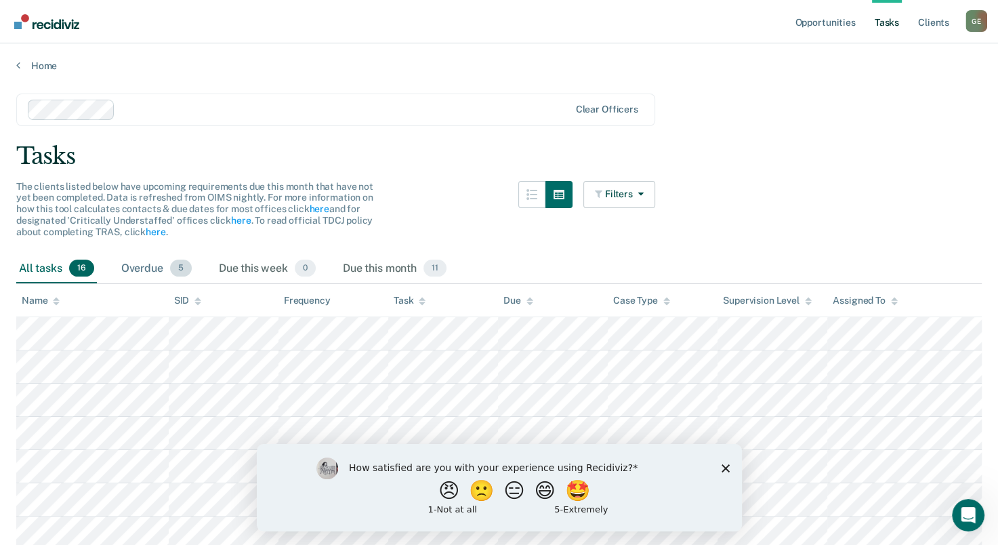
click at [138, 268] on div "Overdue 5" at bounding box center [157, 269] width 76 height 30
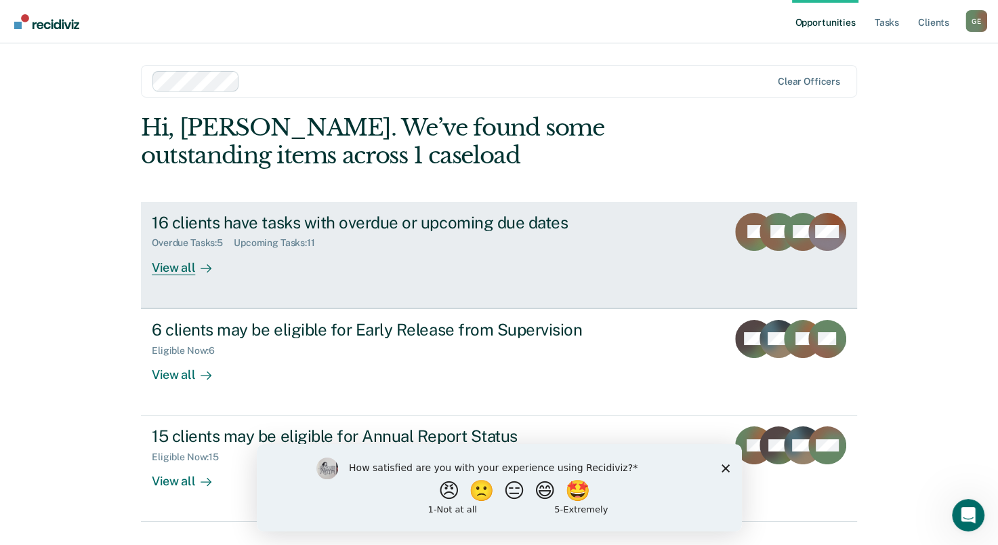
click at [188, 238] on div "Overdue Tasks : 5" at bounding box center [193, 243] width 82 height 12
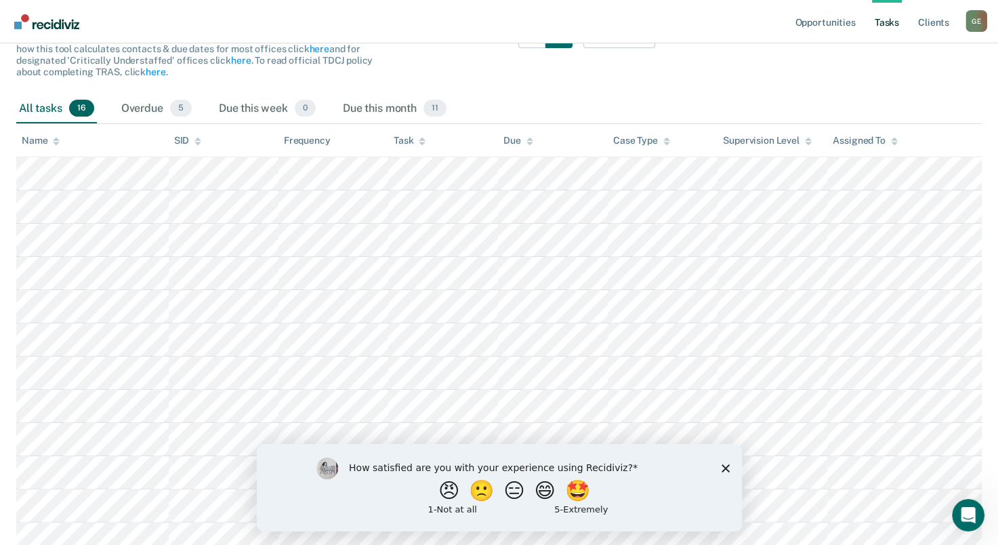
scroll to position [92, 0]
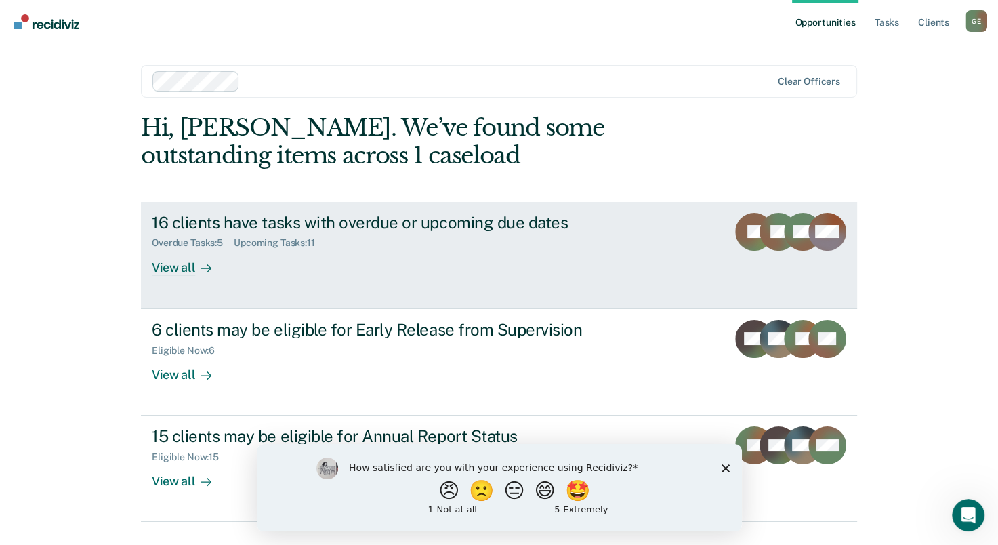
click at [771, 233] on icon at bounding box center [765, 231] width 47 height 56
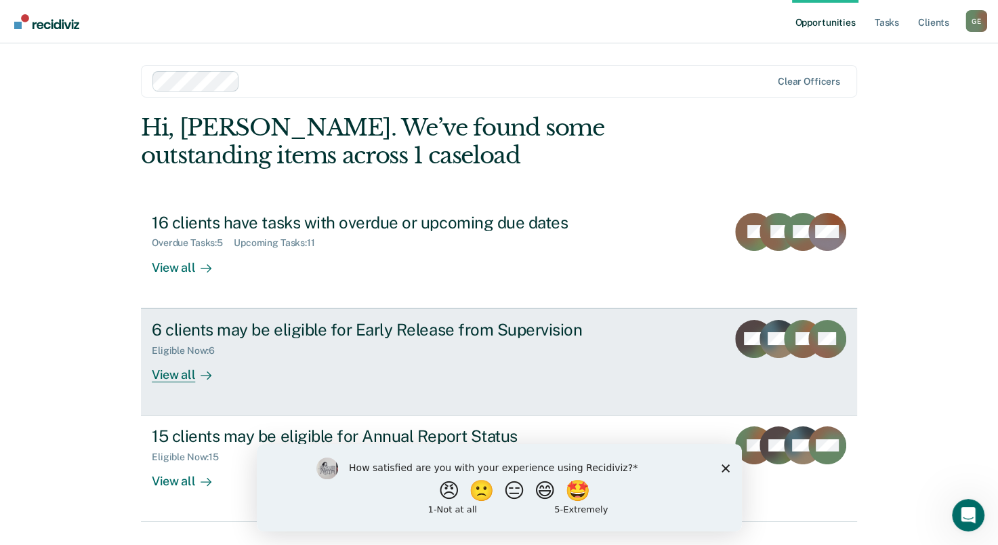
click at [173, 375] on div "View all" at bounding box center [190, 369] width 76 height 26
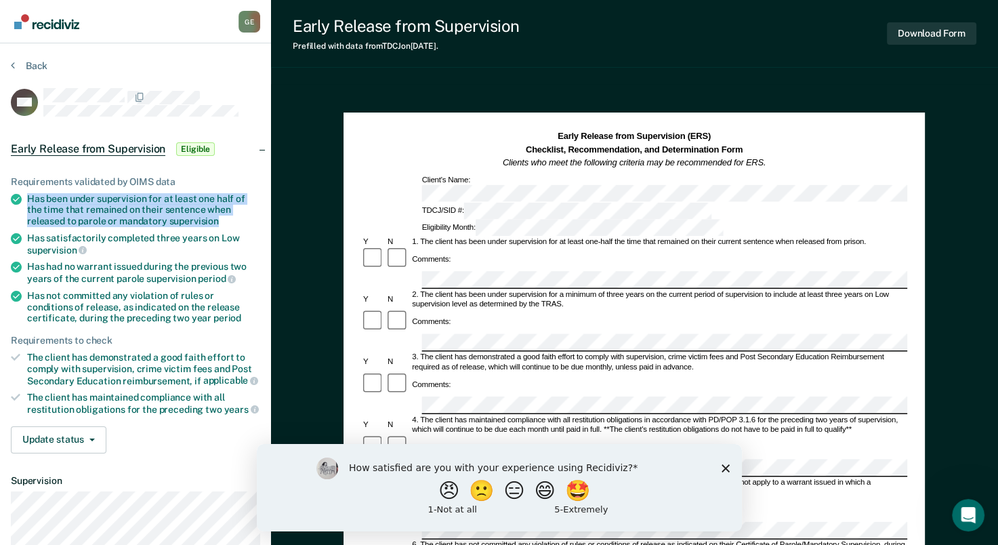
drag, startPoint x: 28, startPoint y: 195, endPoint x: 214, endPoint y: 217, distance: 187.0
click at [214, 217] on div "Has been under supervision for at least one half of the time that remained on t…" at bounding box center [143, 210] width 233 height 34
drag, startPoint x: 214, startPoint y: 217, endPoint x: 196, endPoint y: 215, distance: 17.7
copy div "Has been under supervision for at least one half of the time that remained on t…"
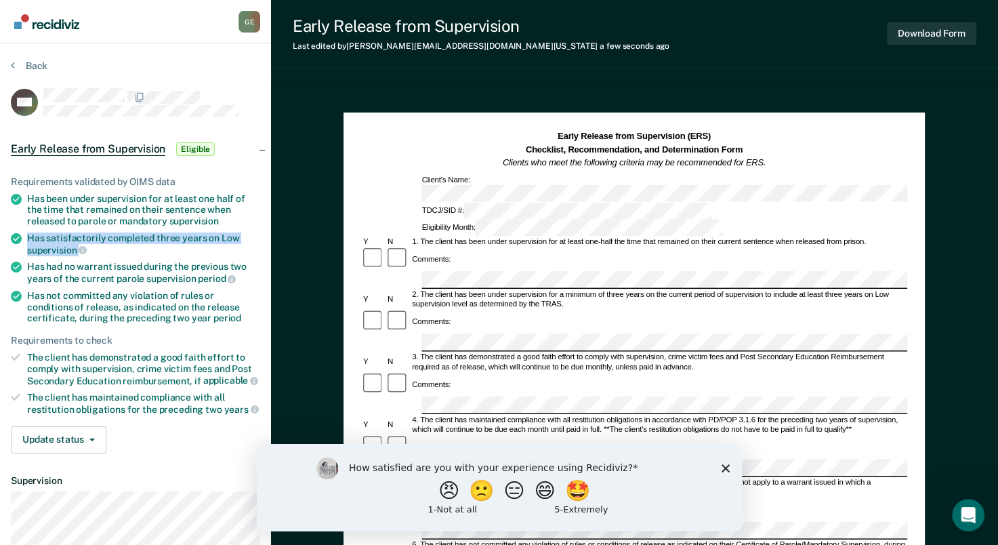
drag, startPoint x: 28, startPoint y: 234, endPoint x: 141, endPoint y: 251, distance: 114.5
click at [141, 251] on div "Has satisfactorily completed three years on Low supervision" at bounding box center [143, 243] width 233 height 23
drag, startPoint x: 141, startPoint y: 251, endPoint x: 52, endPoint y: 244, distance: 89.1
copy div "Has satisfactorily completed three years on Low supervision"
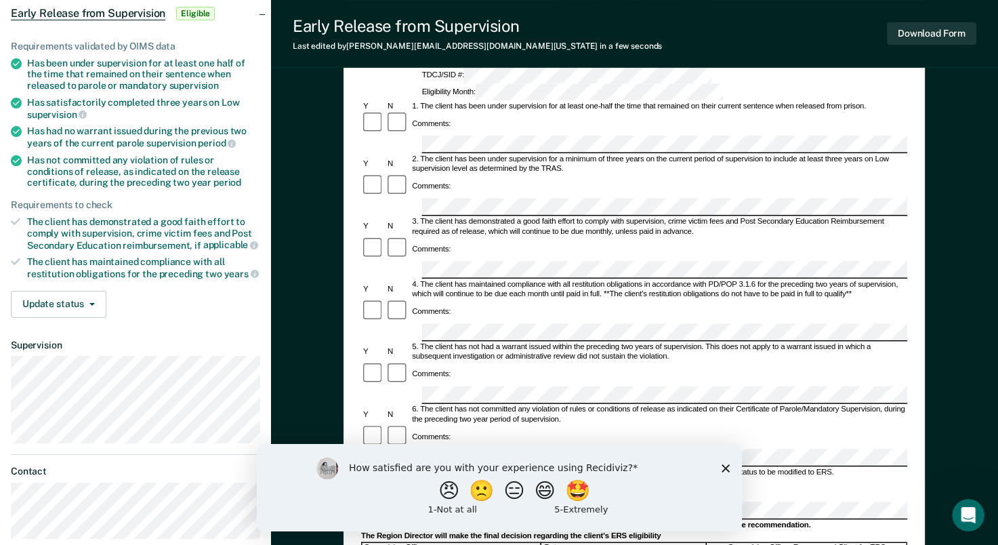
scroll to position [0, 3]
click at [908, 295] on div "Early Release from Supervision (ERS) Checklist, Recommendation, and Determinati…" at bounding box center [633, 355] width 581 height 757
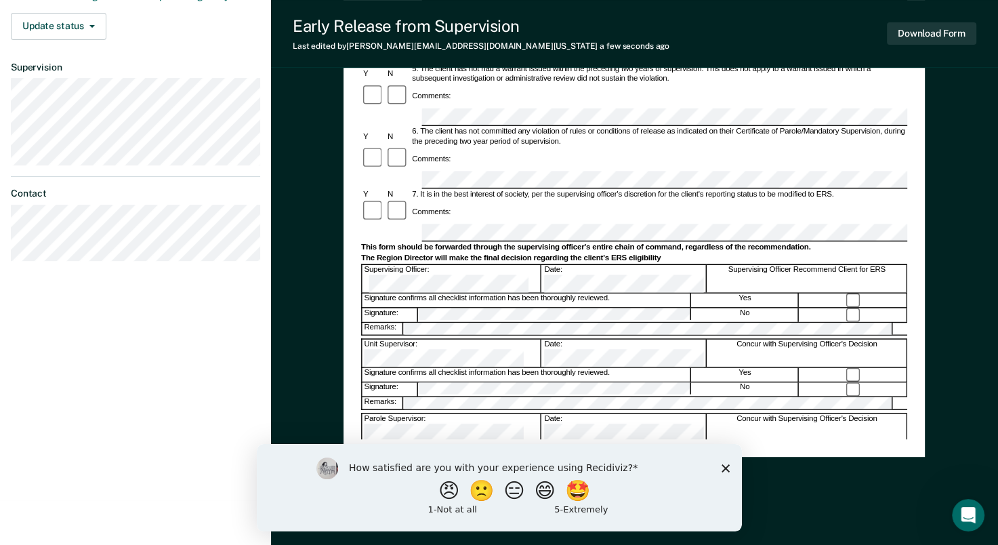
scroll to position [431, 0]
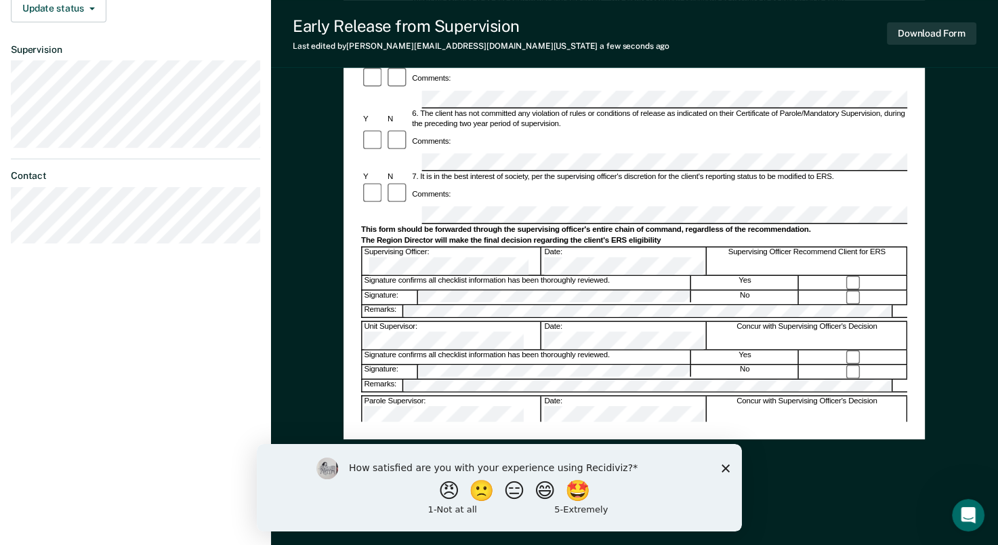
click at [727, 465] on polygon "Close survey" at bounding box center [725, 467] width 8 height 8
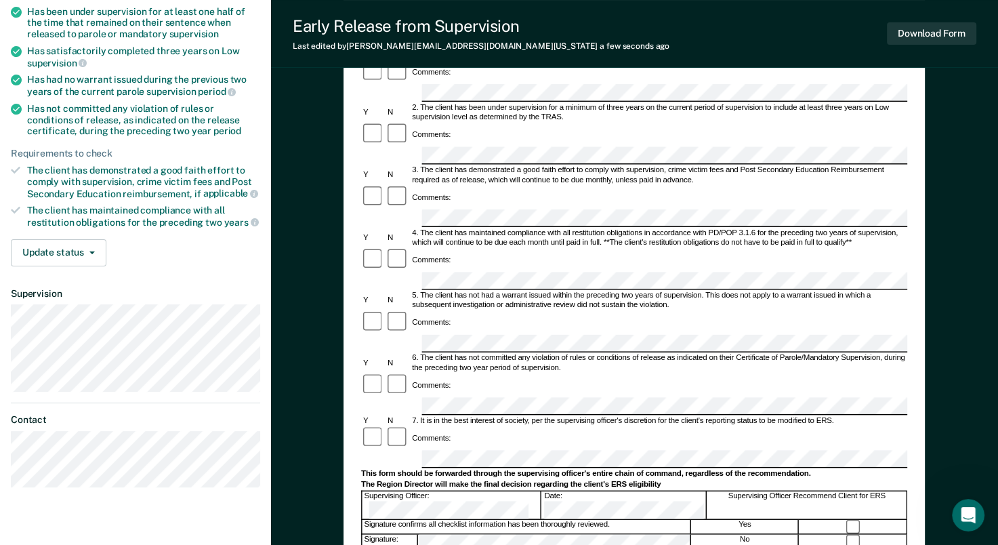
scroll to position [203, 0]
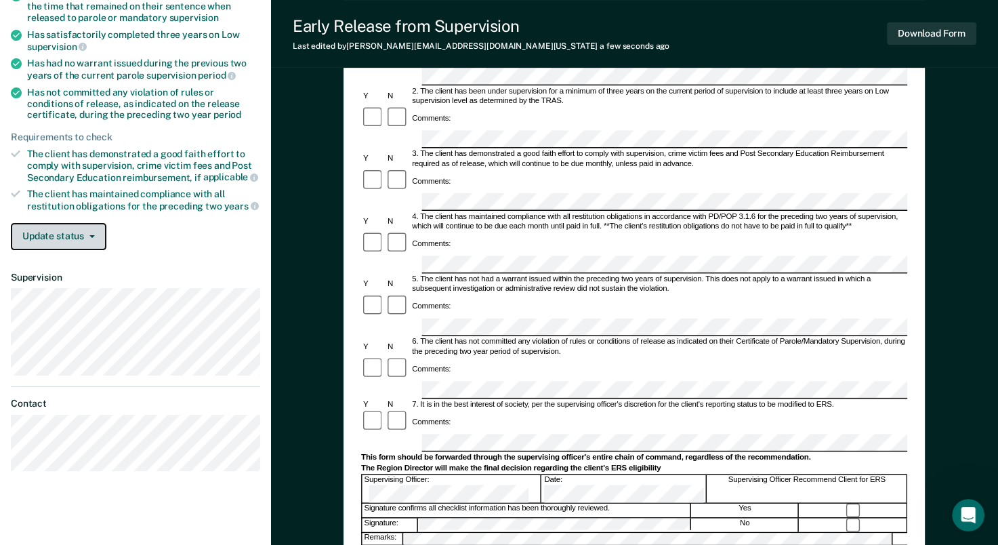
click at [60, 236] on button "Update status" at bounding box center [59, 236] width 96 height 27
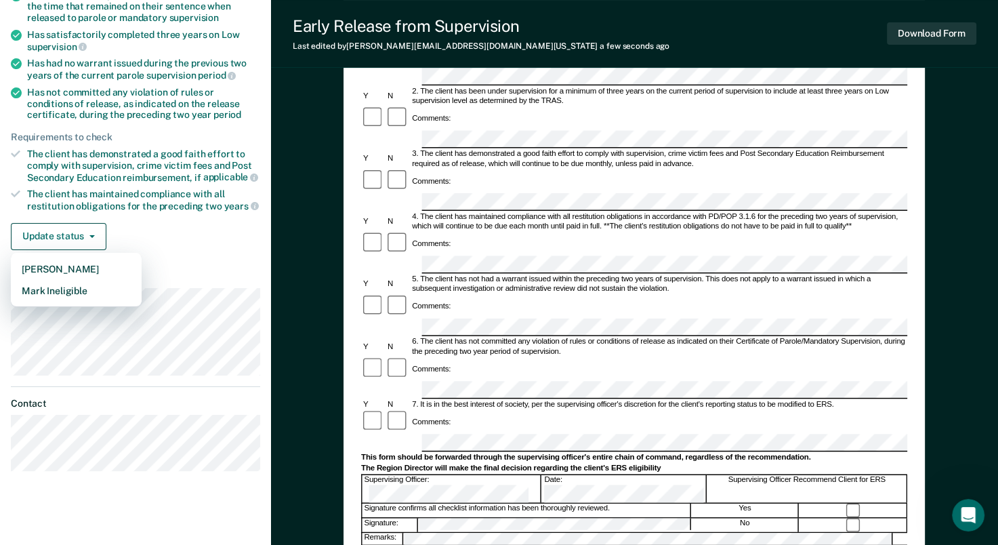
click at [196, 241] on div "Update status [PERSON_NAME] Mark Ineligible" at bounding box center [135, 236] width 249 height 27
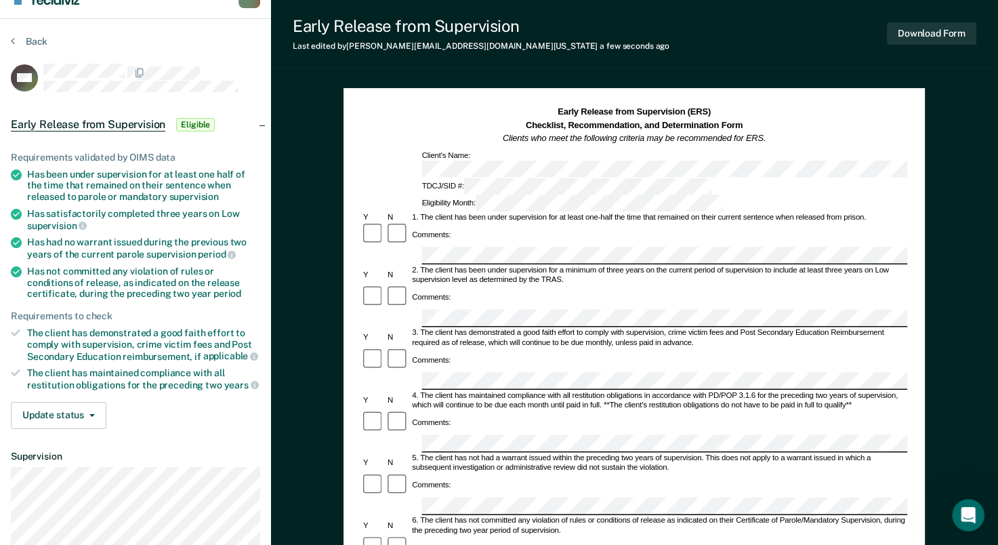
scroll to position [0, 0]
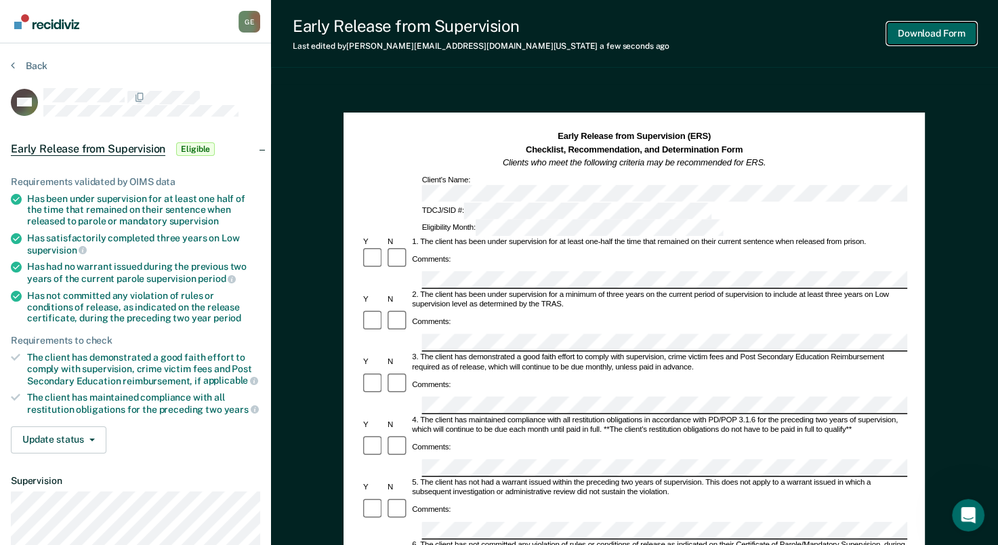
click at [920, 35] on button "Download Form" at bounding box center [931, 33] width 89 height 22
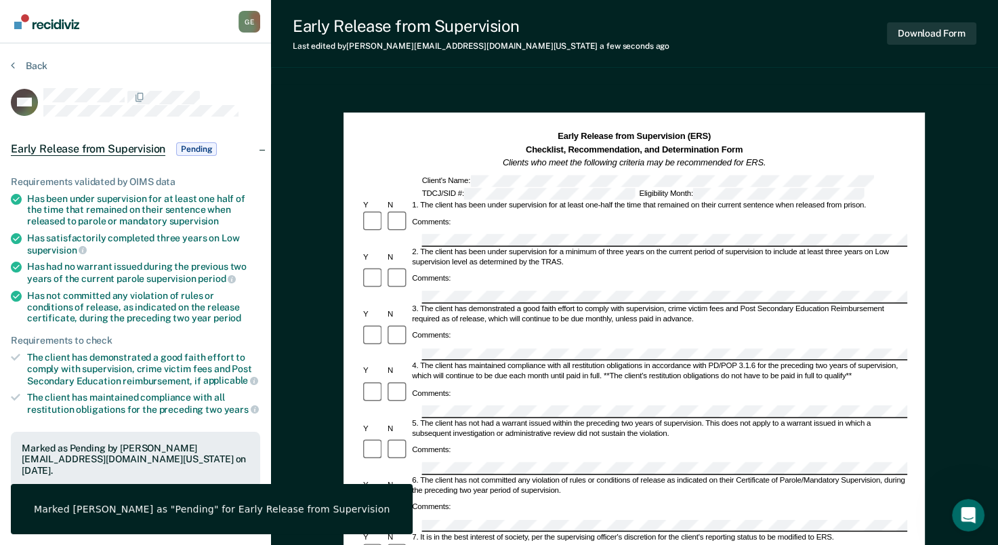
click at [572, 60] on div "Early Release from Supervision Last edited by [PERSON_NAME][EMAIL_ADDRESS][DOMA…" at bounding box center [634, 34] width 727 height 68
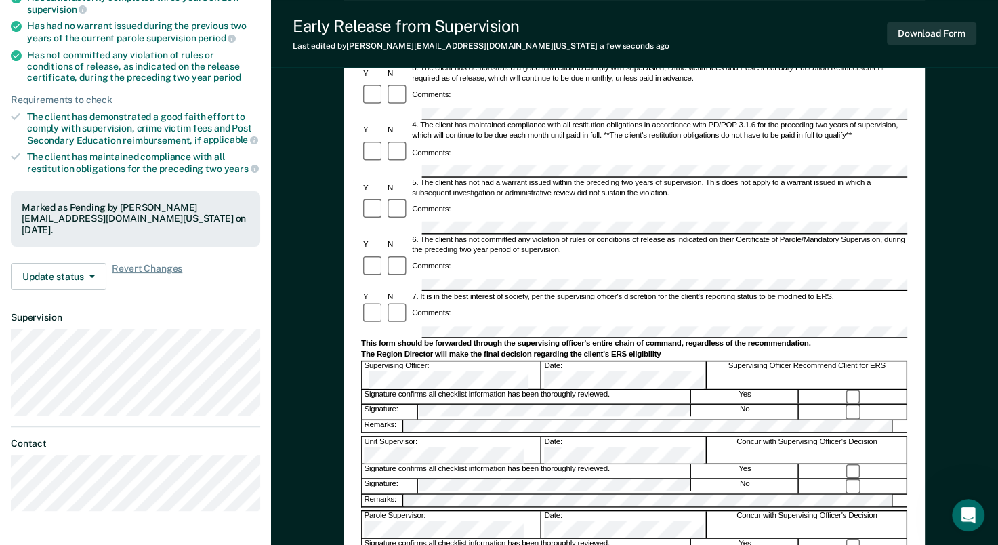
scroll to position [228, 0]
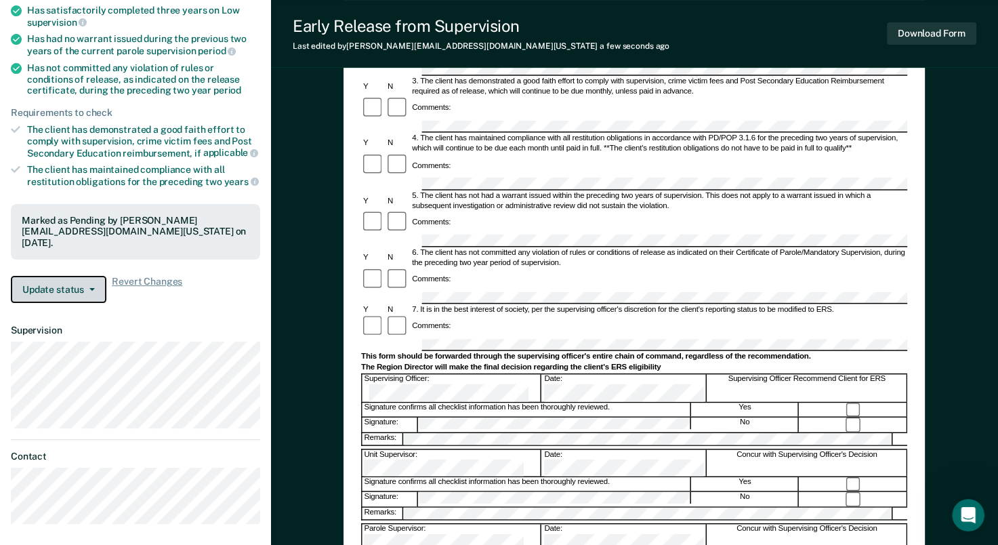
click at [62, 276] on button "Update status" at bounding box center [59, 289] width 96 height 27
click at [954, 38] on button "Download Form" at bounding box center [931, 33] width 89 height 22
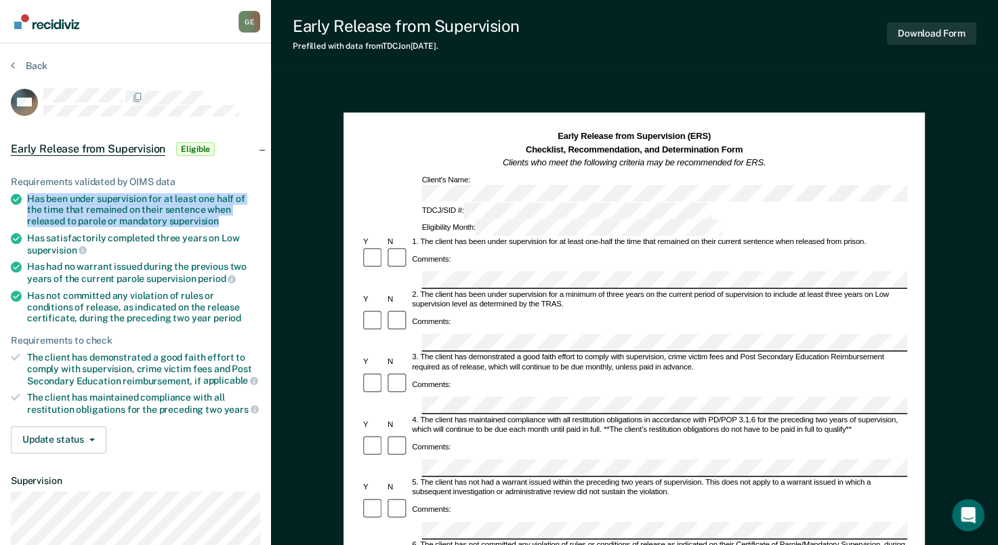
drag, startPoint x: 28, startPoint y: 193, endPoint x: 219, endPoint y: 222, distance: 193.9
click at [219, 222] on div "Has been under supervision for at least one half of the time that remained on t…" at bounding box center [143, 210] width 233 height 34
drag, startPoint x: 219, startPoint y: 222, endPoint x: 163, endPoint y: 209, distance: 58.5
copy div "Has been under supervision for at least one half of the time that remained on t…"
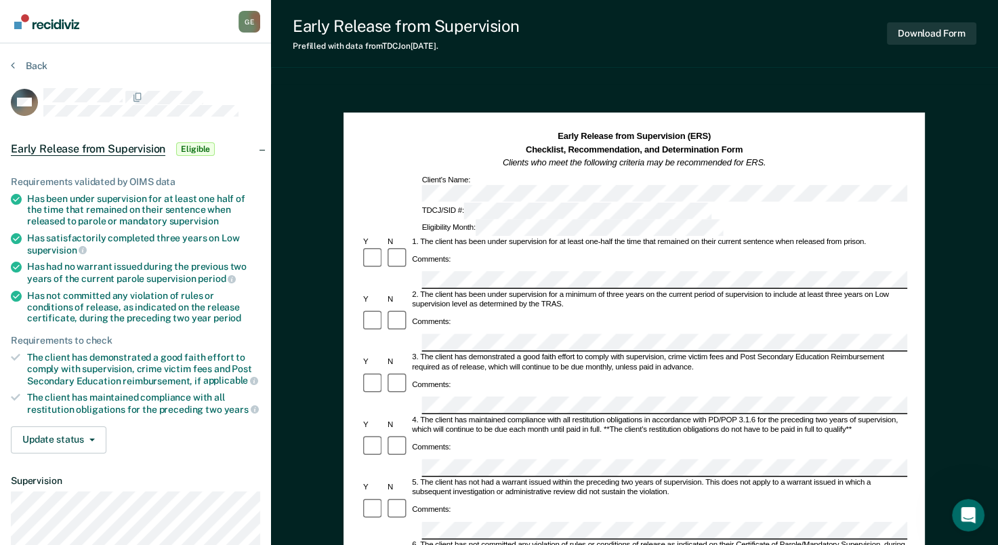
click at [446, 247] on div "Comments:" at bounding box center [634, 259] width 546 height 24
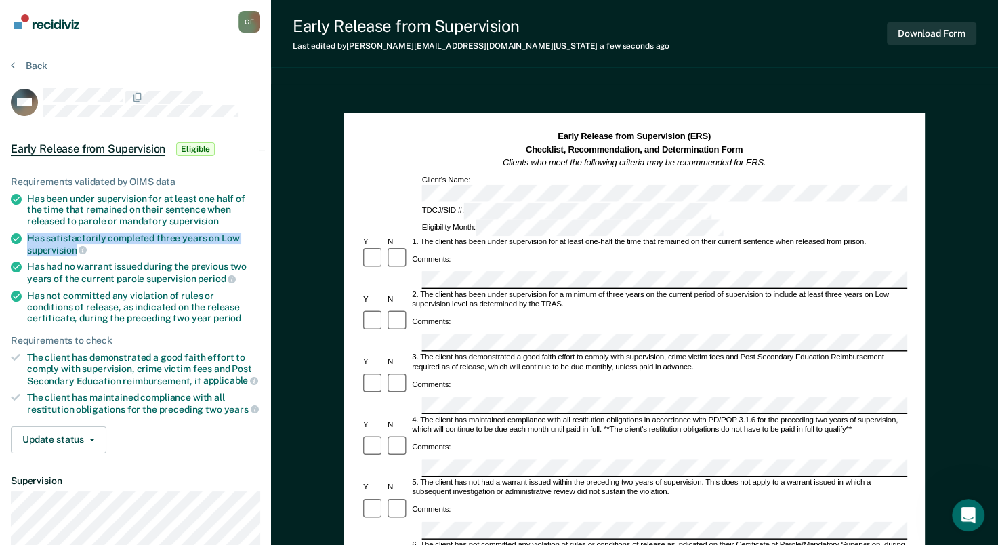
drag, startPoint x: 28, startPoint y: 235, endPoint x: 76, endPoint y: 245, distance: 48.5
click at [76, 245] on div "Has satisfactorily completed three years on Low supervision" at bounding box center [143, 243] width 233 height 23
drag, startPoint x: 76, startPoint y: 245, endPoint x: 66, endPoint y: 243, distance: 9.7
copy div "Has satisfactorily completed three years on Low supervision"
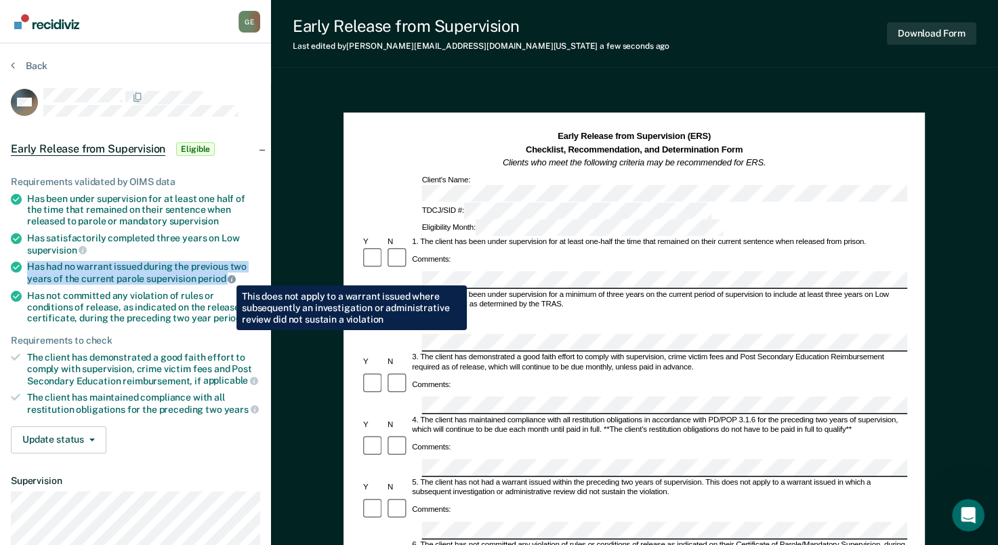
drag, startPoint x: 27, startPoint y: 266, endPoint x: 226, endPoint y: 275, distance: 199.4
click at [226, 275] on div "Has had no warrant issued during the previous two years of the current parole s…" at bounding box center [143, 272] width 233 height 23
drag, startPoint x: 226, startPoint y: 275, endPoint x: 161, endPoint y: 266, distance: 65.6
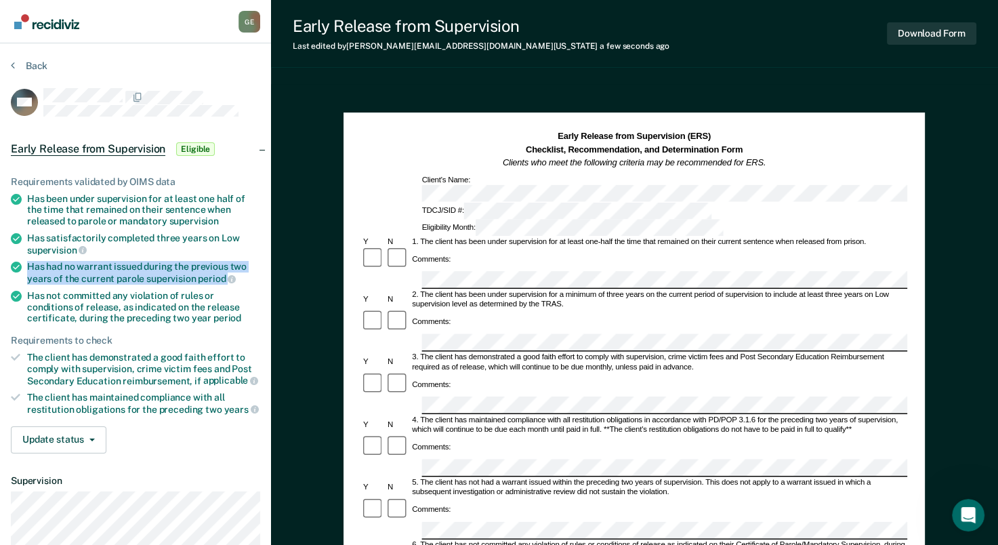
copy div "Has had no warrant issued during the previous two years of the current parole s…"
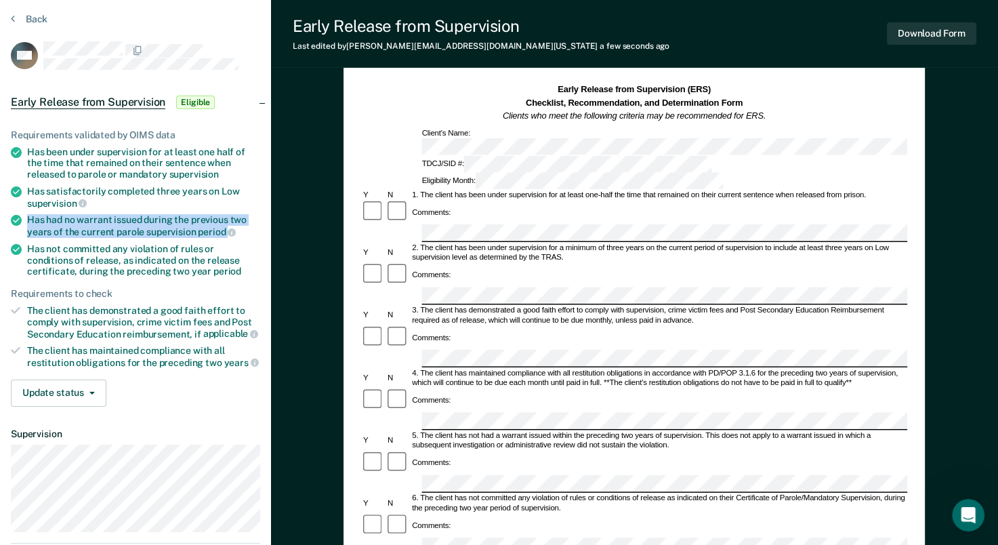
scroll to position [68, 0]
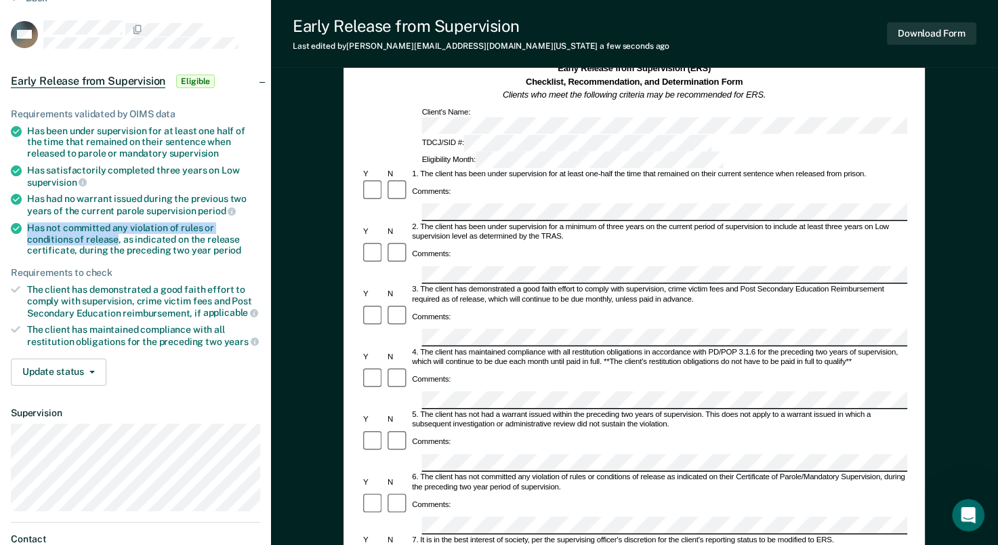
drag, startPoint x: 28, startPoint y: 222, endPoint x: 68, endPoint y: 233, distance: 41.4
click at [68, 233] on div "Has not committed any violation of rules or conditions of release, as indicated…" at bounding box center [143, 239] width 233 height 34
drag, startPoint x: 68, startPoint y: 233, endPoint x: 51, endPoint y: 232, distance: 16.3
copy div "Has not committed any violation of rules or conditions of release"
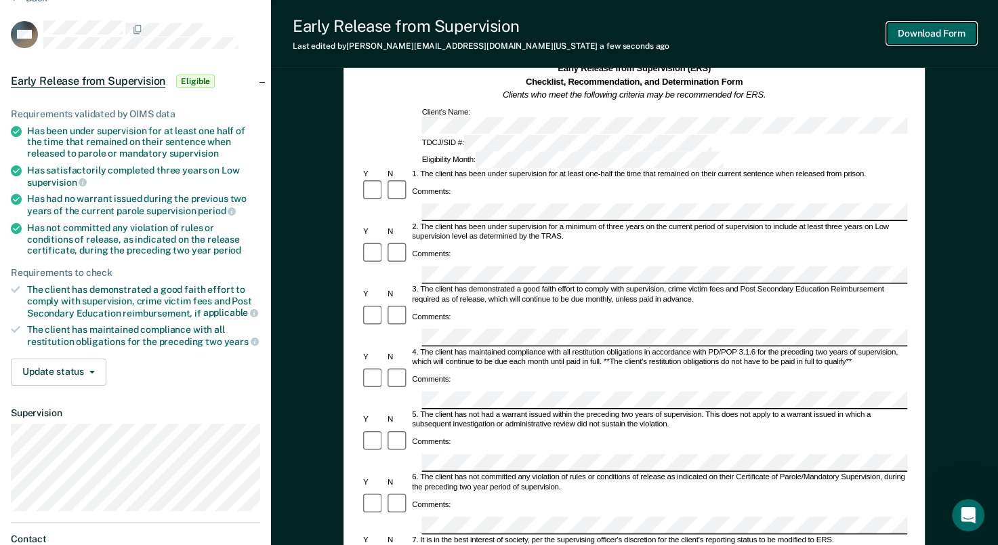
click at [949, 34] on button "Download Form" at bounding box center [931, 33] width 89 height 22
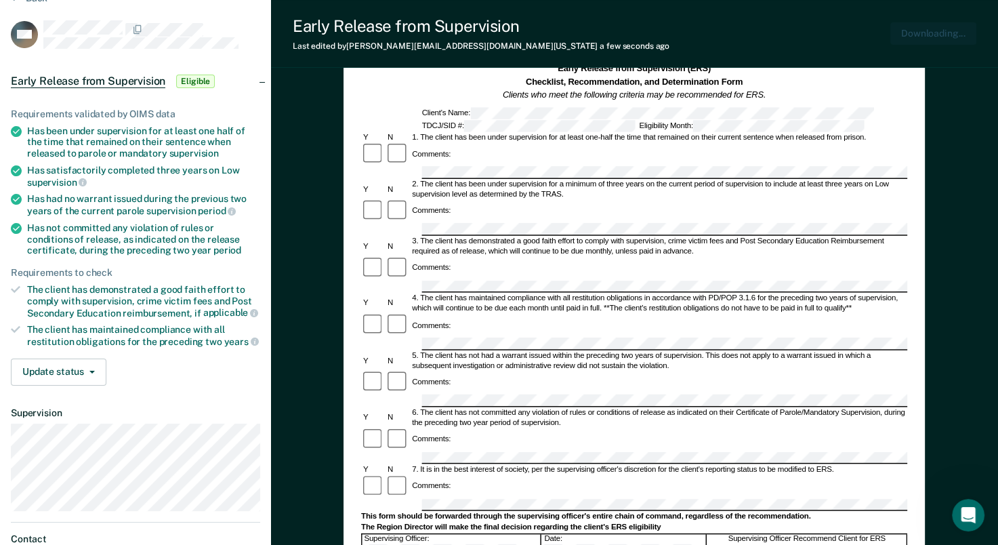
scroll to position [0, 0]
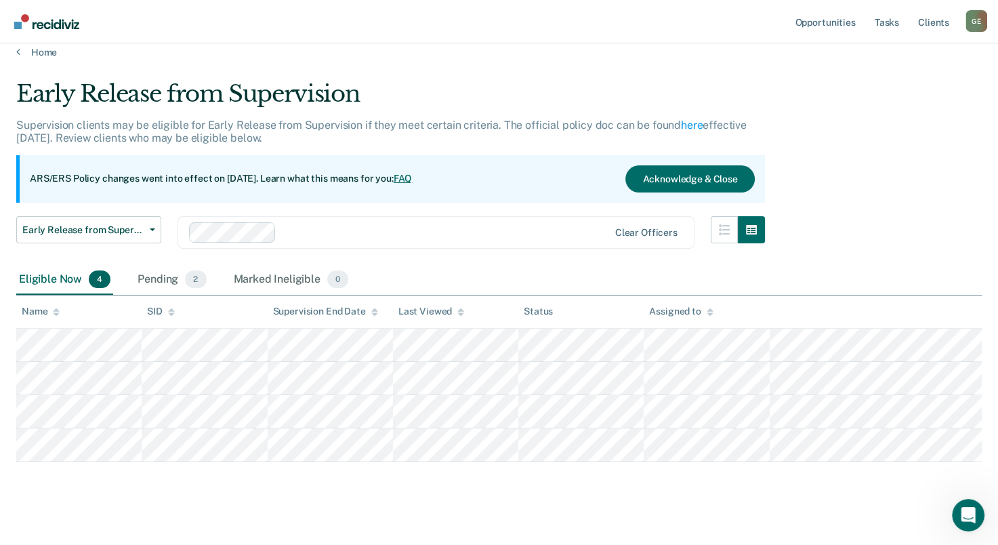
scroll to position [26, 0]
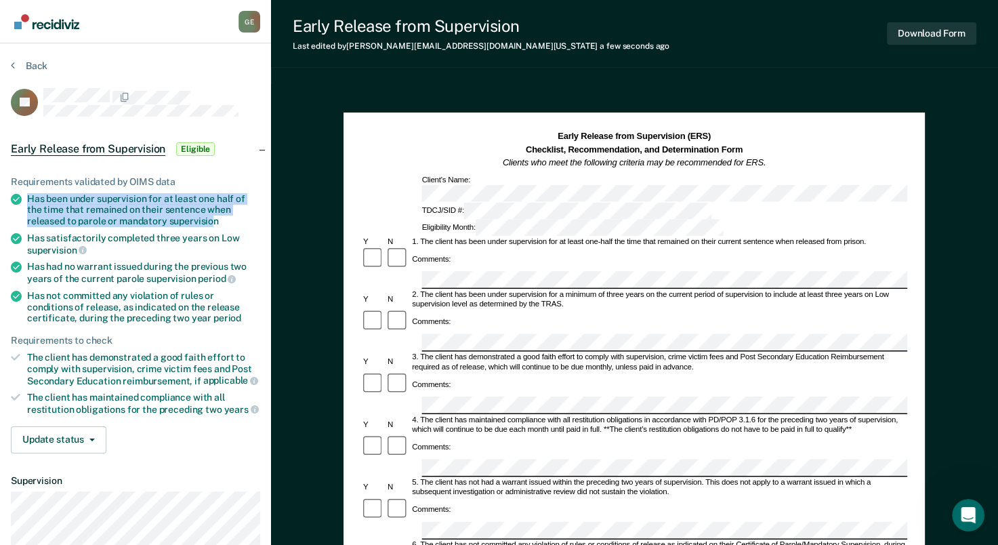
drag, startPoint x: 27, startPoint y: 194, endPoint x: 214, endPoint y: 218, distance: 188.5
click at [214, 218] on div "Has been under supervision for at least one half of the time that remained on t…" at bounding box center [143, 210] width 233 height 34
drag, startPoint x: 214, startPoint y: 218, endPoint x: 205, endPoint y: 214, distance: 10.3
copy div "Has been under supervision for at least one half of the time that remained on t…"
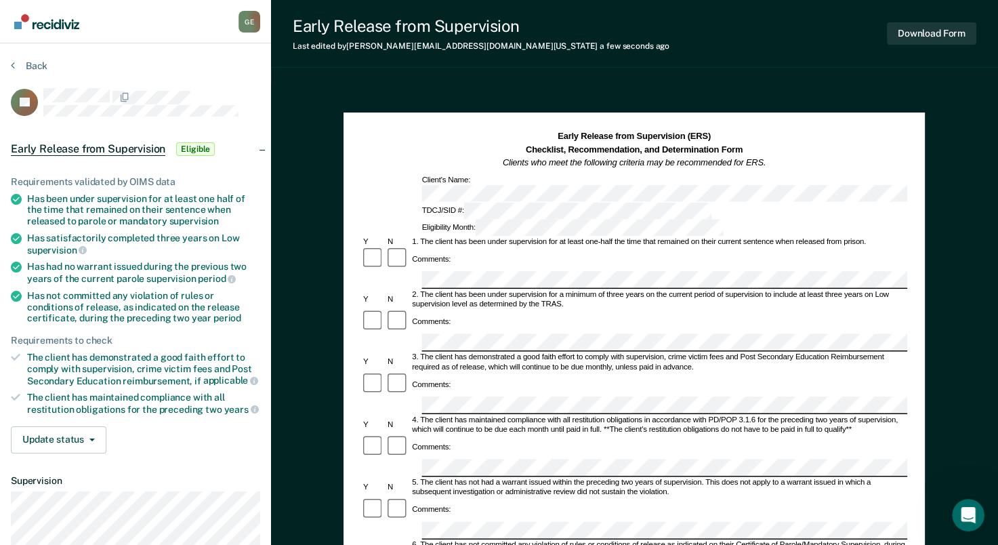
click at [472, 247] on div "Comments:" at bounding box center [634, 259] width 546 height 24
drag, startPoint x: 27, startPoint y: 237, endPoint x: 75, endPoint y: 246, distance: 48.9
click at [75, 246] on div "Has satisfactorily completed three years on Low supervision" at bounding box center [143, 243] width 233 height 23
drag, startPoint x: 75, startPoint y: 246, endPoint x: 67, endPoint y: 245, distance: 8.2
copy div "Has satisfactorily completed three years on Low supervision"
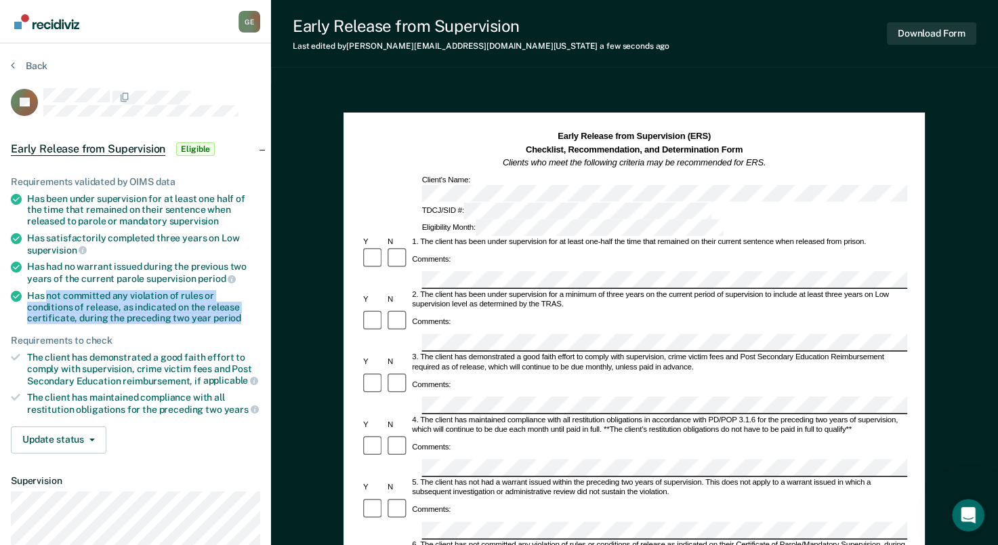
drag, startPoint x: 46, startPoint y: 293, endPoint x: 219, endPoint y: 312, distance: 173.9
click at [219, 312] on div "Has not committed any violation of rules or conditions of release, as indicated…" at bounding box center [143, 307] width 233 height 34
drag, startPoint x: 219, startPoint y: 312, endPoint x: 129, endPoint y: 304, distance: 90.5
copy div "not committed any violation of rules or conditions of release, as indicated on …"
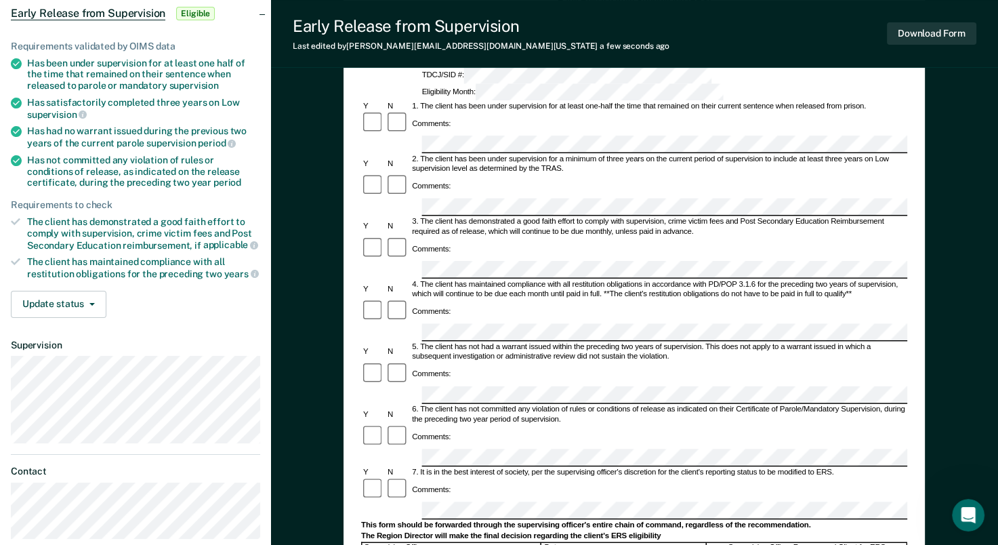
scroll to position [203, 0]
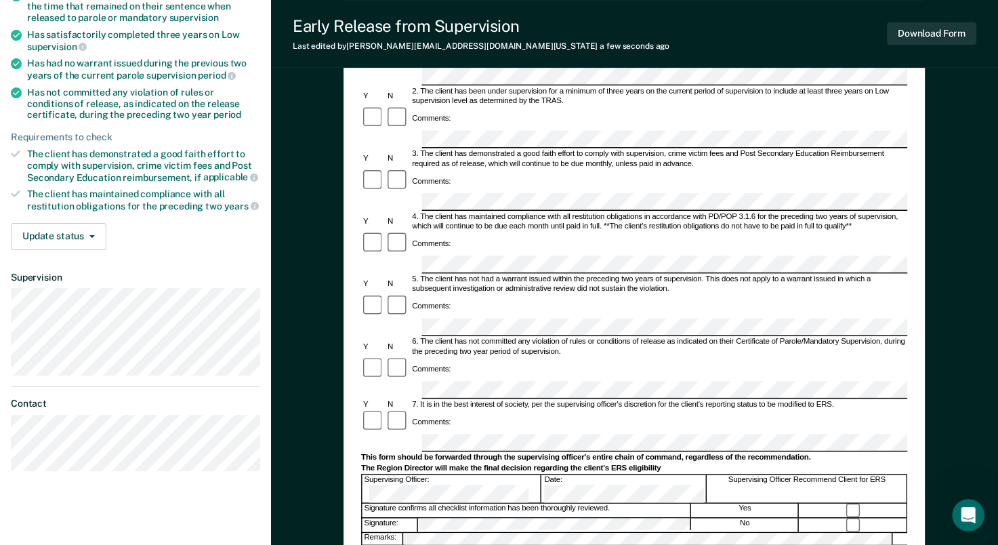
click at [853, 502] on div "Signature confirms all checklist information has been thoroughly reviewed. Yes" at bounding box center [634, 509] width 546 height 15
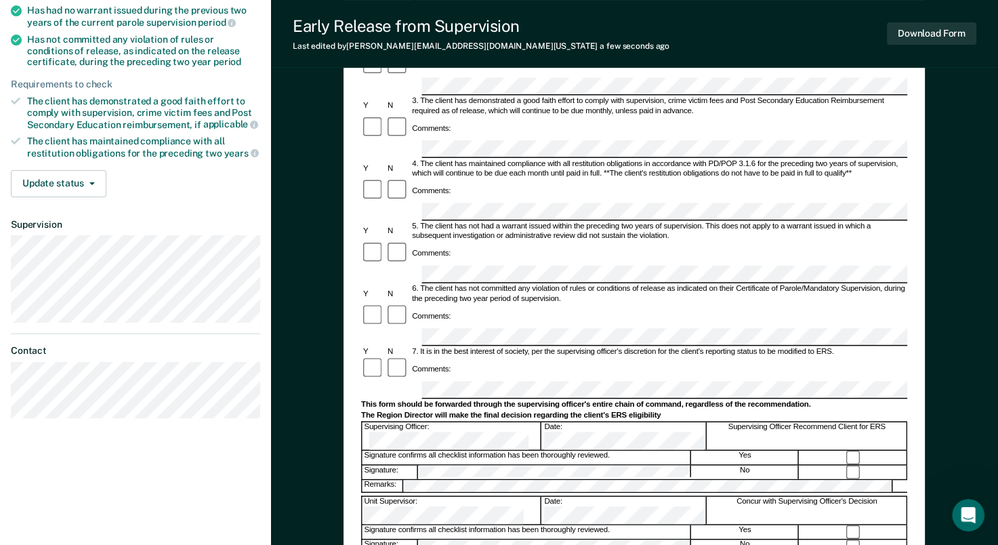
scroll to position [271, 0]
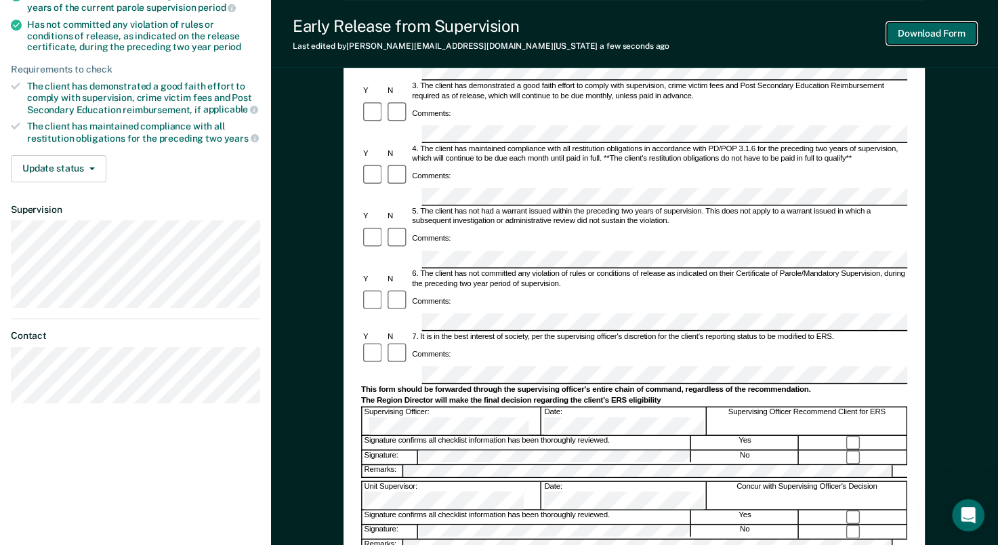
click at [912, 33] on button "Download Form" at bounding box center [931, 33] width 89 height 22
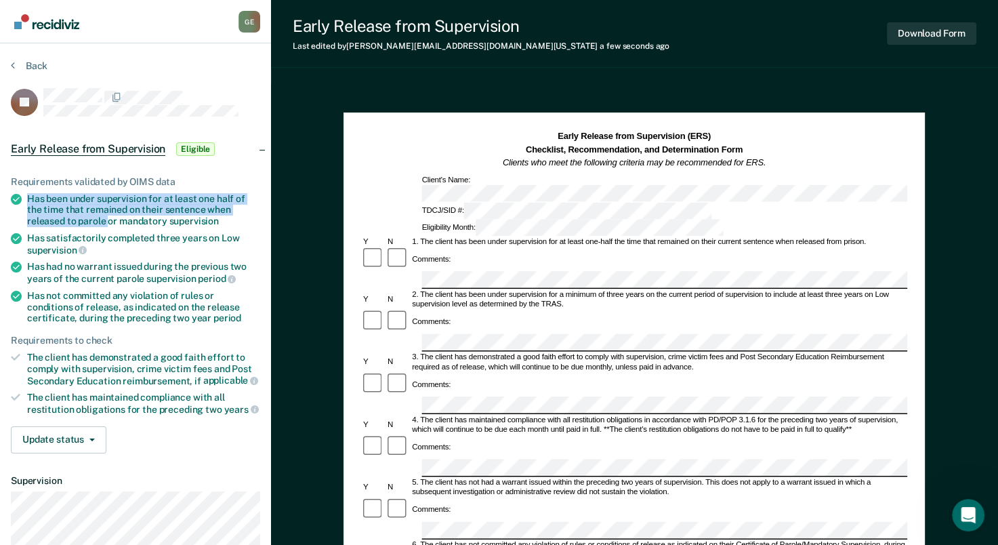
drag, startPoint x: 28, startPoint y: 194, endPoint x: 106, endPoint y: 221, distance: 82.9
click at [106, 221] on div "Has been under supervision for at least one half of the time that remained on t…" at bounding box center [143, 210] width 233 height 34
drag, startPoint x: 106, startPoint y: 221, endPoint x: 43, endPoint y: 209, distance: 64.8
click at [43, 209] on div "Has been under supervision for at least one half of the time that remained on t…" at bounding box center [143, 210] width 233 height 34
copy div "Has been under supervision for at least one half of the time that remained on t…"
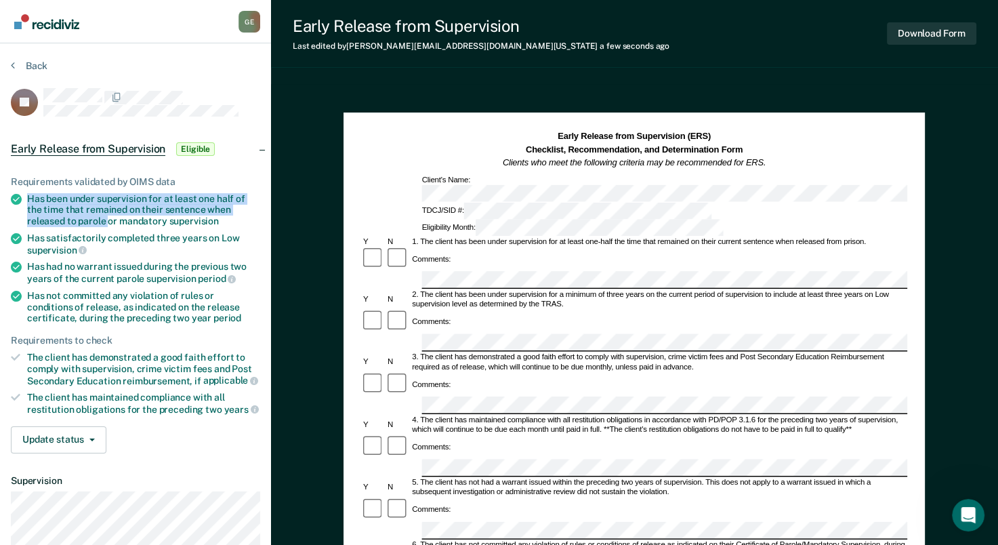
click at [79, 207] on div "Has been under supervision for at least one half of the time that remained on t…" at bounding box center [143, 210] width 233 height 34
drag, startPoint x: 27, startPoint y: 195, endPoint x: 260, endPoint y: 220, distance: 234.4
click at [260, 220] on div "Requirements validated by OIMS data Has been under supervision for at least one…" at bounding box center [135, 309] width 271 height 310
drag, startPoint x: 260, startPoint y: 220, endPoint x: 159, endPoint y: 209, distance: 102.3
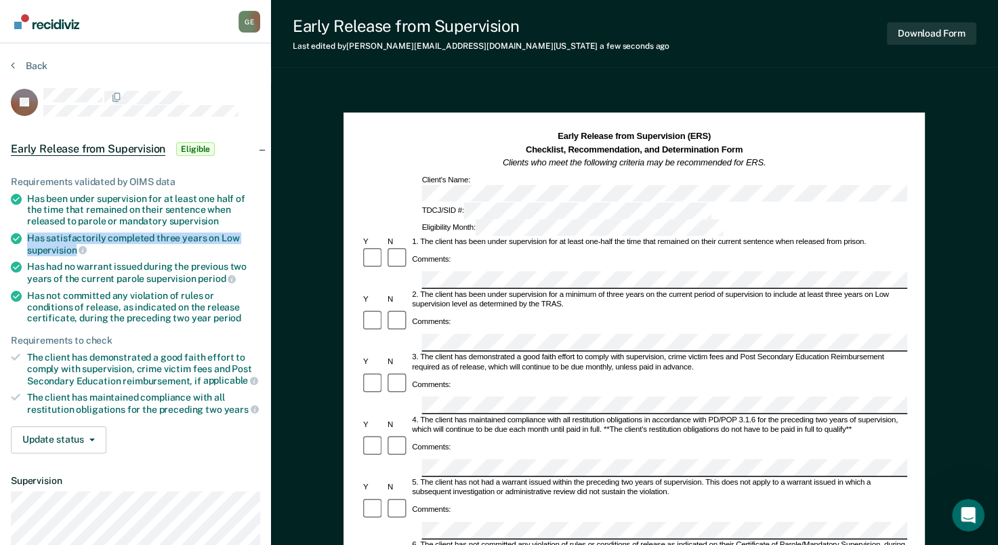
drag, startPoint x: 28, startPoint y: 234, endPoint x: 75, endPoint y: 243, distance: 47.6
click at [75, 243] on div "Has satisfactorily completed three years on Low supervision" at bounding box center [143, 243] width 233 height 23
drag, startPoint x: 75, startPoint y: 243, endPoint x: 62, endPoint y: 240, distance: 12.4
click at [453, 415] on div "4. The client has maintained compliance with all restitution obligations in acc…" at bounding box center [659, 425] width 497 height 20
click at [510, 435] on div "Comments:" at bounding box center [634, 447] width 546 height 24
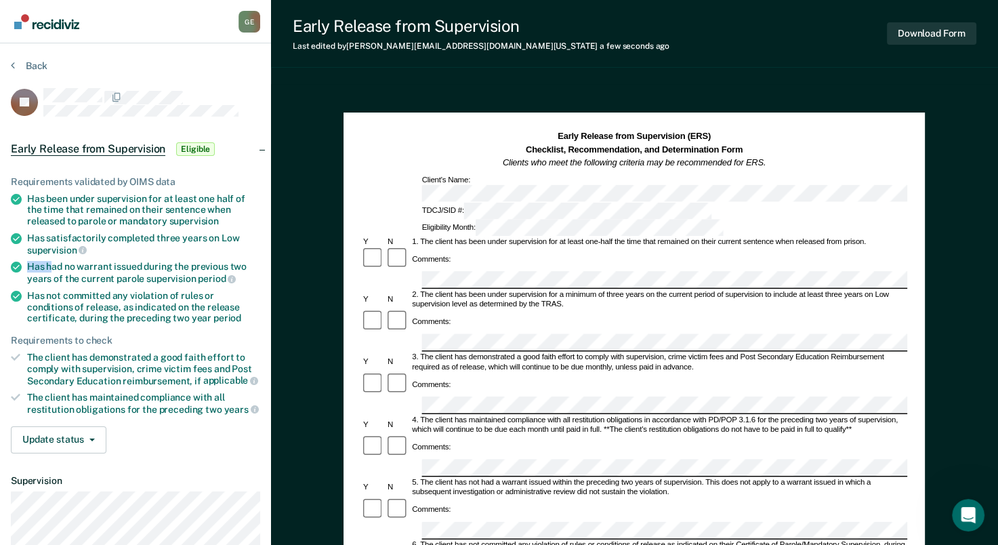
drag, startPoint x: 27, startPoint y: 261, endPoint x: 49, endPoint y: 264, distance: 22.4
click at [49, 264] on div "Has had no warrant issued during the previous two years of the current parole s…" at bounding box center [143, 272] width 233 height 23
click at [43, 266] on div "Has had no warrant issued during the previous two years of the current parole s…" at bounding box center [143, 272] width 233 height 23
click at [49, 266] on div "Has had no warrant issued during the previous two years of the current parole s…" at bounding box center [143, 272] width 233 height 23
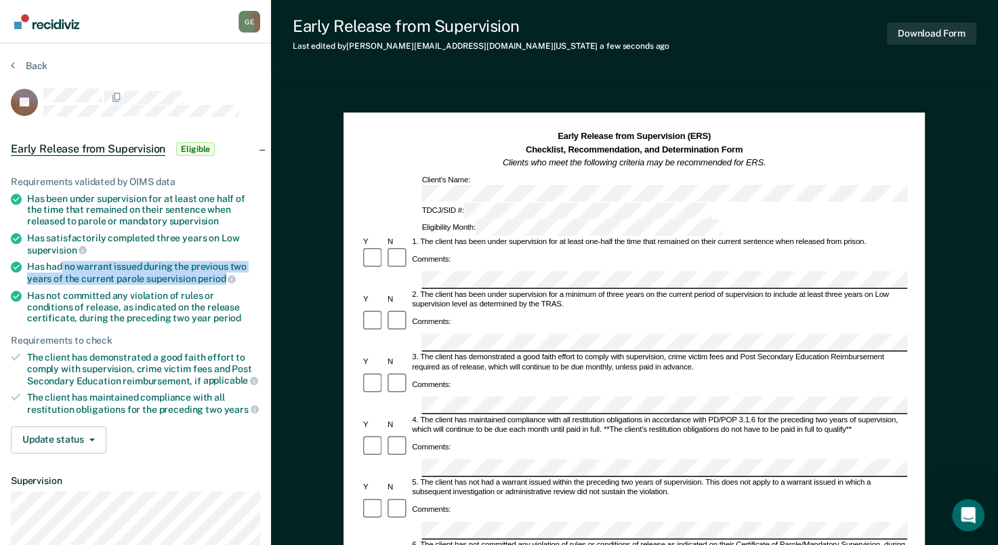
drag, startPoint x: 63, startPoint y: 261, endPoint x: 222, endPoint y: 276, distance: 159.2
click at [222, 276] on div "Has had no warrant issued during the previous two years of the current parole s…" at bounding box center [143, 272] width 233 height 23
drag, startPoint x: 222, startPoint y: 276, endPoint x: 208, endPoint y: 271, distance: 14.4
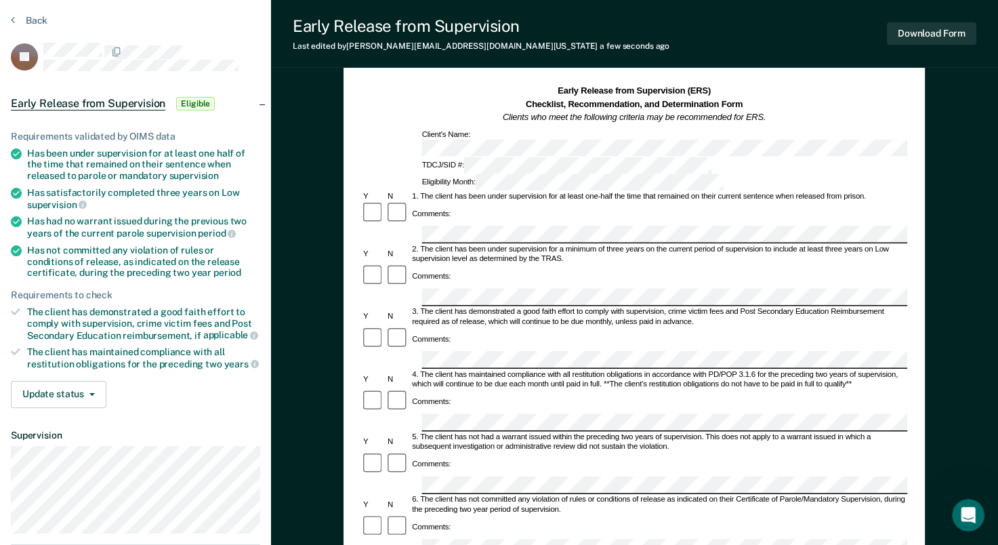
scroll to position [68, 0]
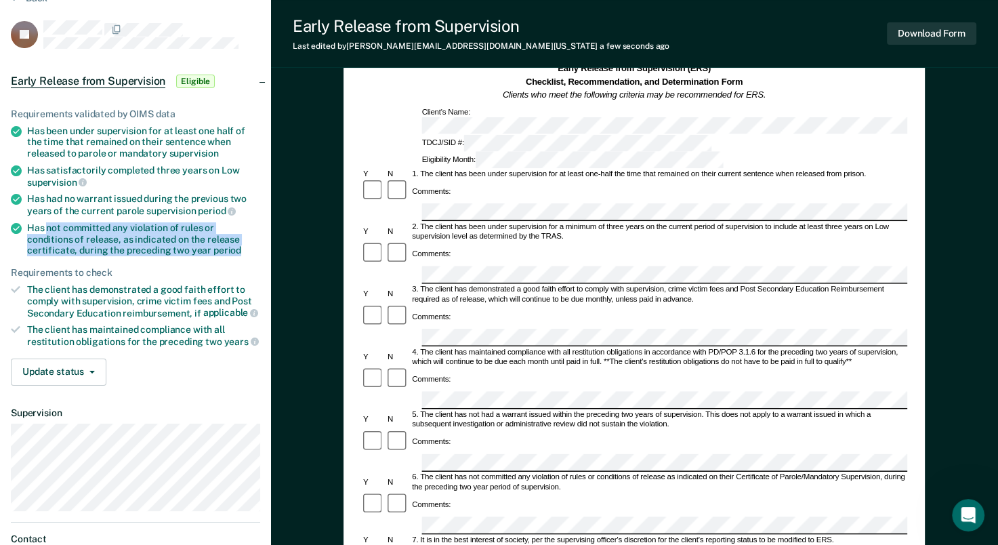
drag, startPoint x: 46, startPoint y: 224, endPoint x: 245, endPoint y: 243, distance: 199.4
click at [245, 243] on div "Has not committed any violation of rules or conditions of release, as indicated…" at bounding box center [143, 239] width 233 height 34
drag, startPoint x: 245, startPoint y: 243, endPoint x: 135, endPoint y: 235, distance: 109.4
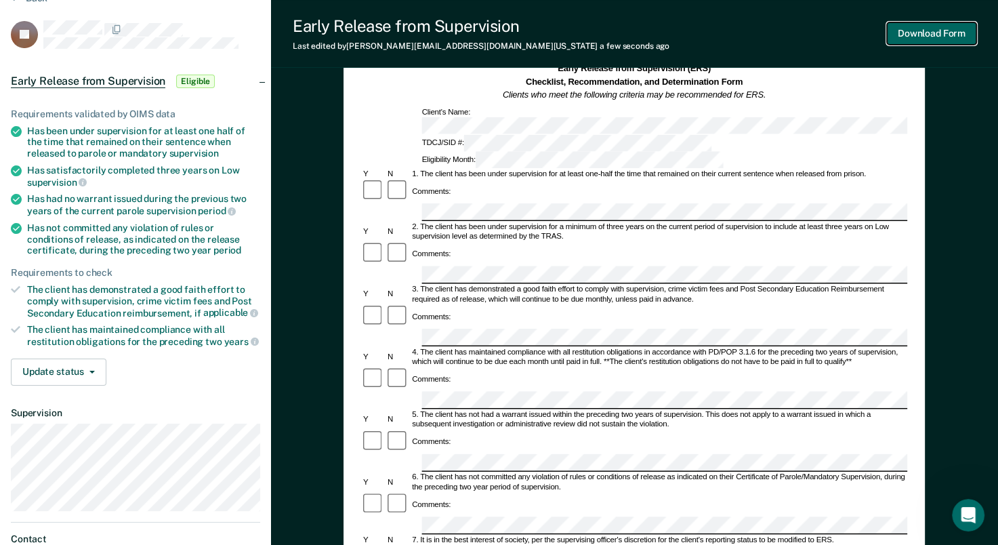
click at [938, 34] on button "Download Form" at bounding box center [931, 33] width 89 height 22
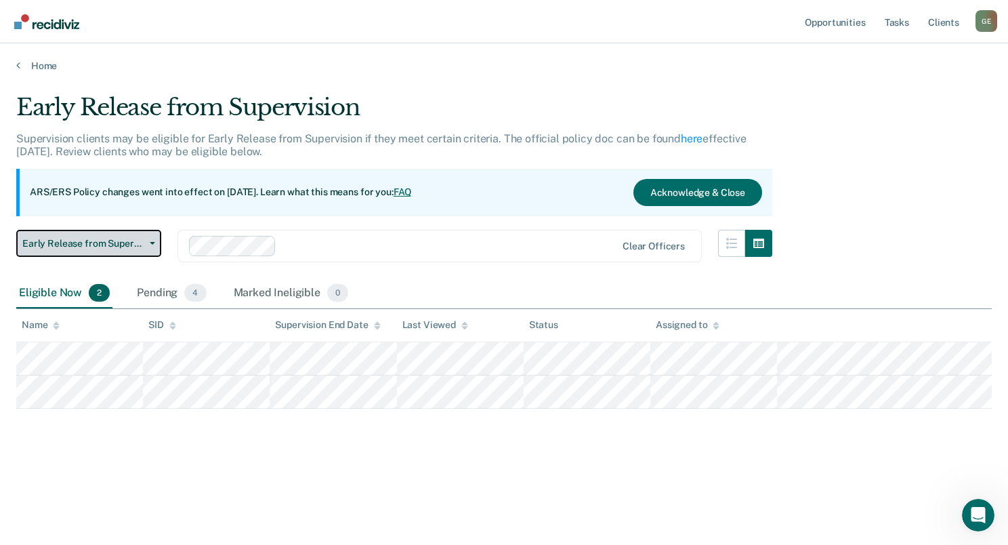
click at [151, 248] on button "Early Release from Supervision" at bounding box center [88, 243] width 145 height 27
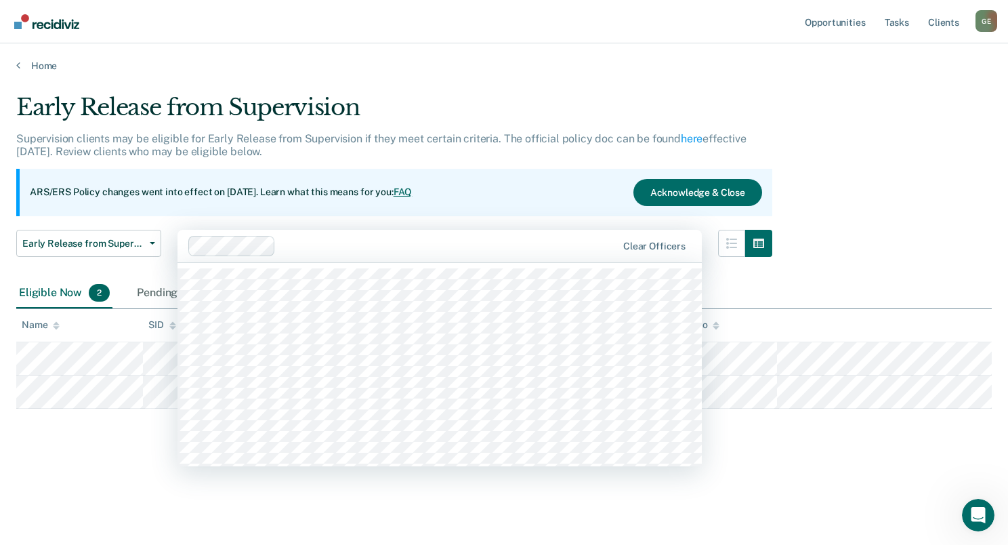
click at [371, 232] on div "Clear officers" at bounding box center [439, 246] width 524 height 33
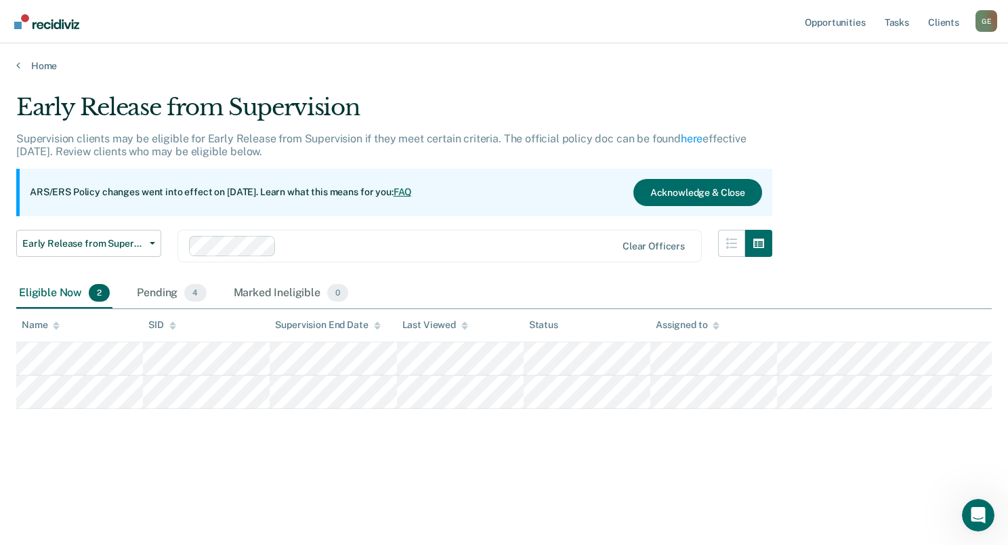
click at [108, 447] on div "Early Release from Supervision Supervision clients may be eligible for Early Re…" at bounding box center [504, 289] width 976 height 393
click at [177, 322] on th "SID" at bounding box center [206, 325] width 127 height 33
click at [757, 247] on icon "button" at bounding box center [758, 242] width 11 height 9
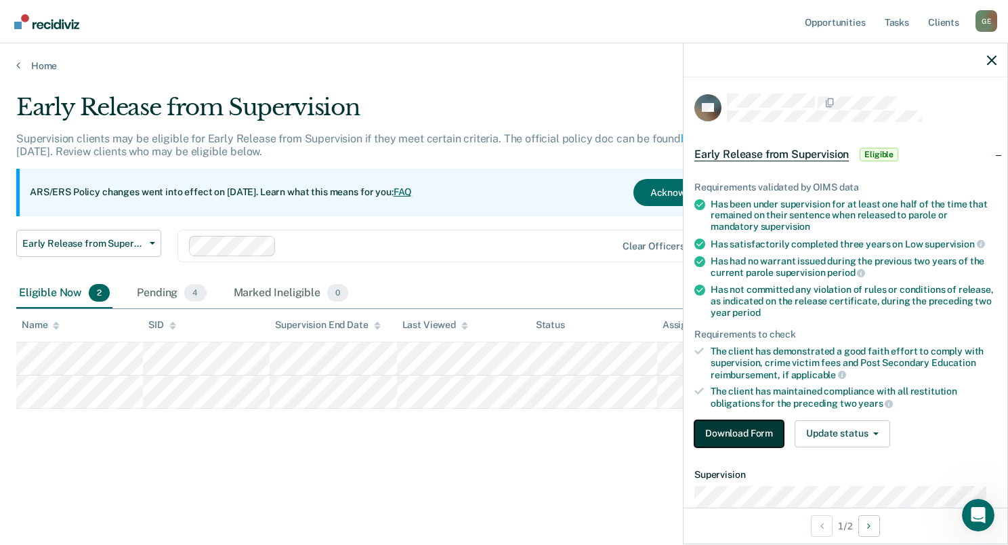
click at [738, 435] on button "Download Form" at bounding box center [738, 433] width 89 height 27
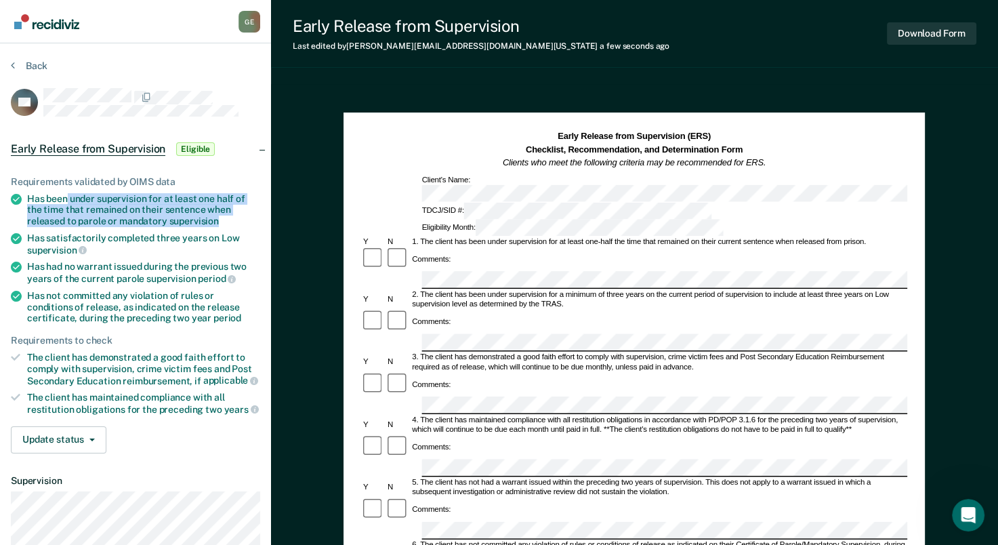
drag, startPoint x: 66, startPoint y: 194, endPoint x: 249, endPoint y: 221, distance: 184.8
click at [249, 221] on div "Has been under supervision for at least one half of the time that remained on t…" at bounding box center [143, 210] width 233 height 34
drag, startPoint x: 249, startPoint y: 221, endPoint x: 192, endPoint y: 211, distance: 57.8
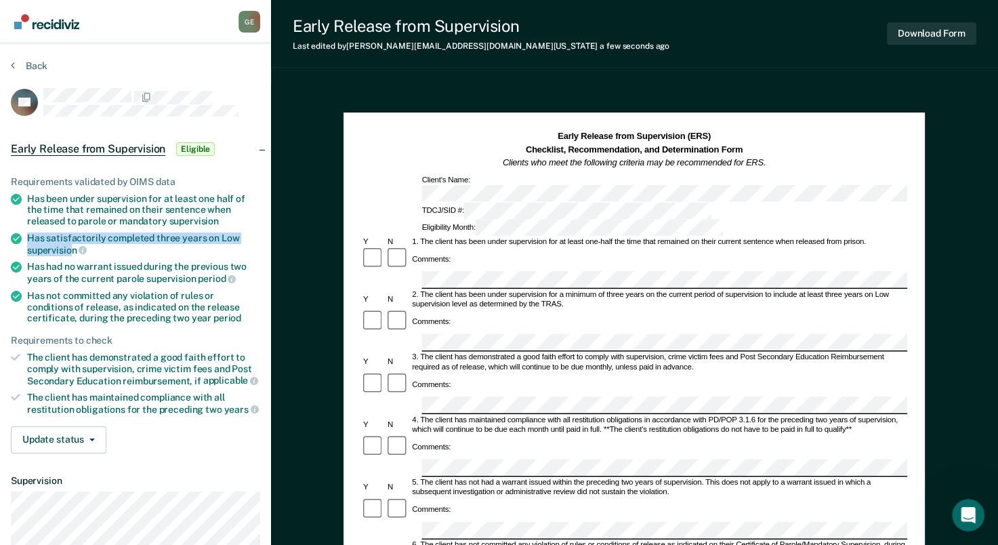
drag, startPoint x: 27, startPoint y: 233, endPoint x: 72, endPoint y: 245, distance: 46.8
click at [72, 245] on div "Has satisfactorily completed three years on Low supervision" at bounding box center [143, 243] width 233 height 23
drag, startPoint x: 72, startPoint y: 245, endPoint x: 49, endPoint y: 245, distance: 23.0
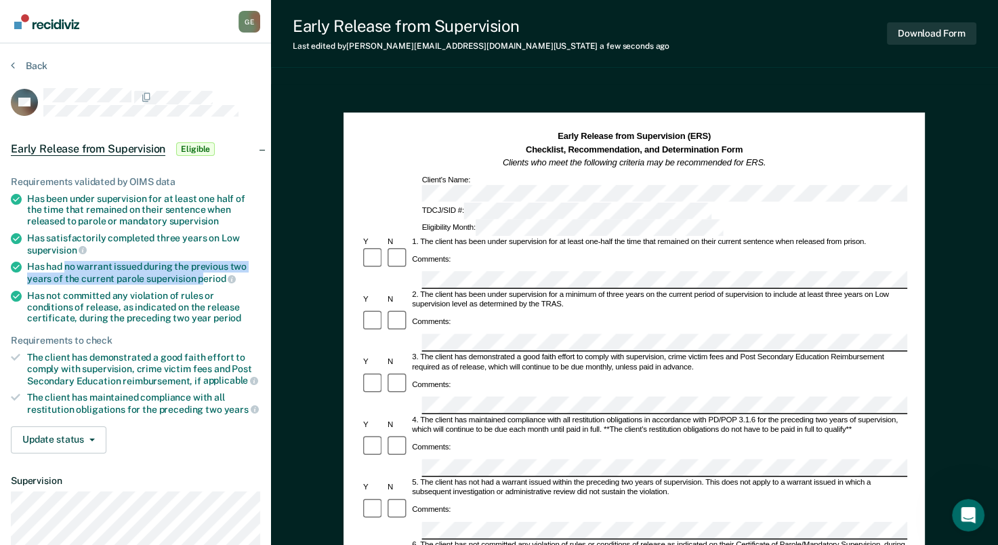
drag, startPoint x: 65, startPoint y: 264, endPoint x: 203, endPoint y: 274, distance: 137.9
click at [203, 274] on div "Has had no warrant issued during the previous two years of the current parole s…" at bounding box center [143, 272] width 233 height 23
click at [210, 274] on span "period" at bounding box center [217, 278] width 38 height 11
drag, startPoint x: 65, startPoint y: 264, endPoint x: 222, endPoint y: 273, distance: 157.5
click at [222, 273] on div "Has had no warrant issued during the previous two years of the current parole s…" at bounding box center [143, 272] width 233 height 23
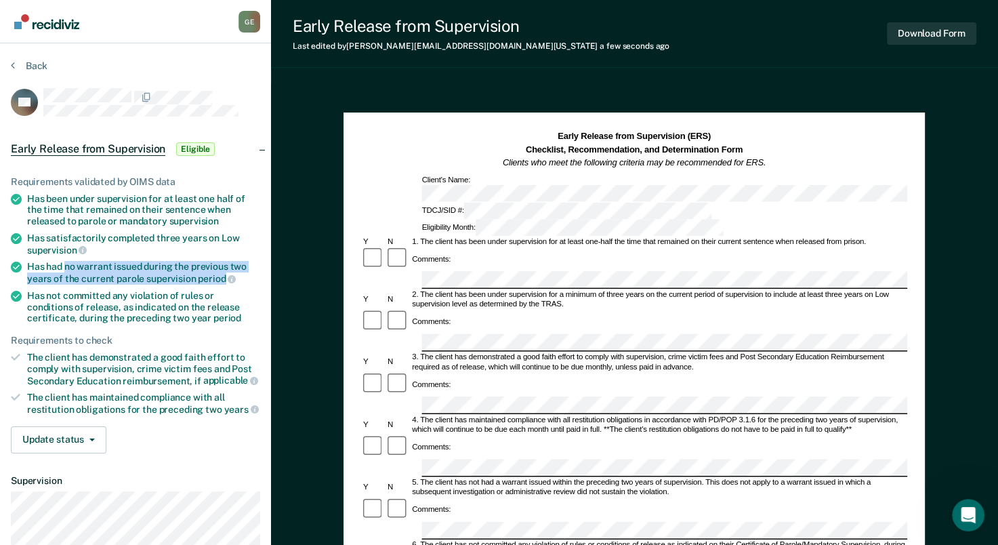
drag, startPoint x: 222, startPoint y: 273, endPoint x: 184, endPoint y: 270, distance: 38.1
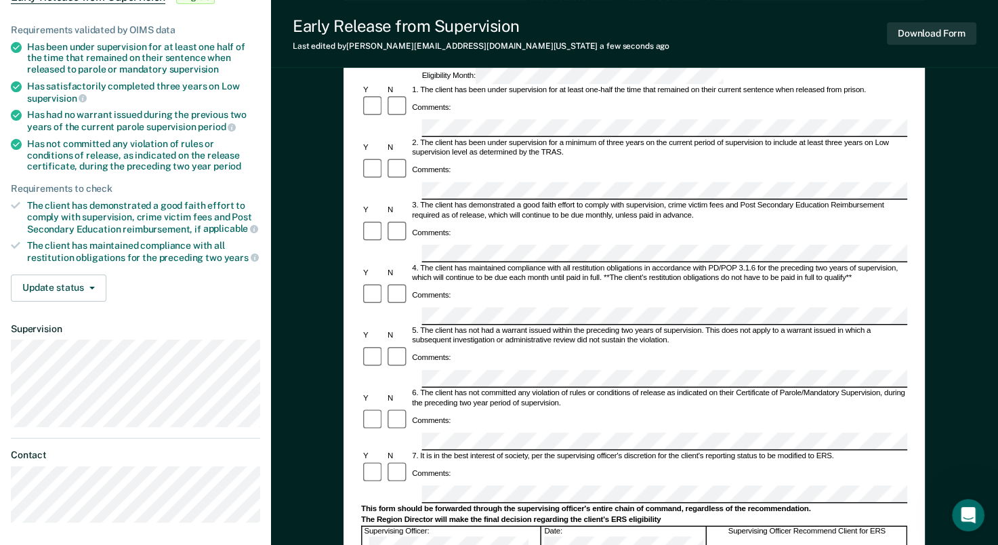
scroll to position [203, 0]
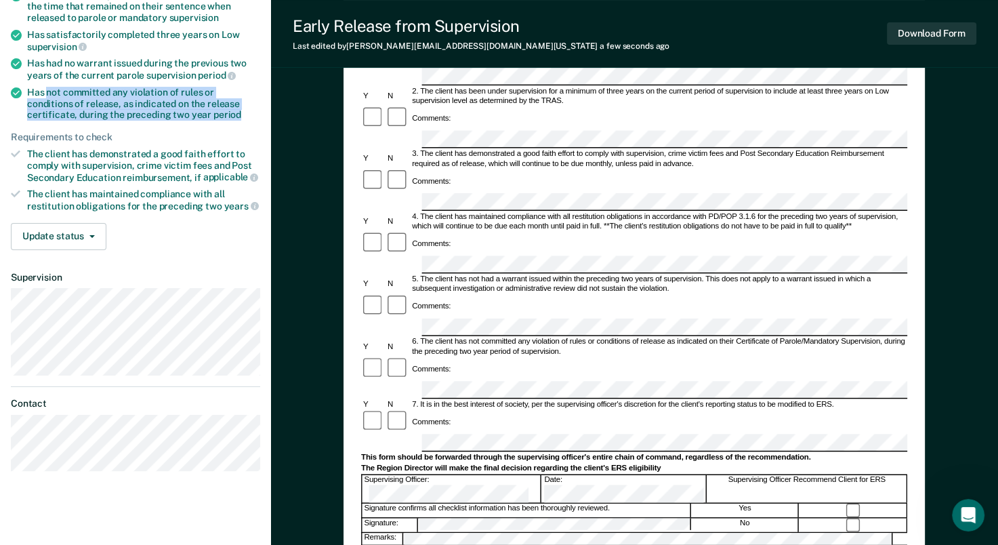
drag, startPoint x: 46, startPoint y: 87, endPoint x: 253, endPoint y: 111, distance: 208.7
click at [253, 111] on div "Has not committed any violation of rules or conditions of release, as indicated…" at bounding box center [143, 104] width 233 height 34
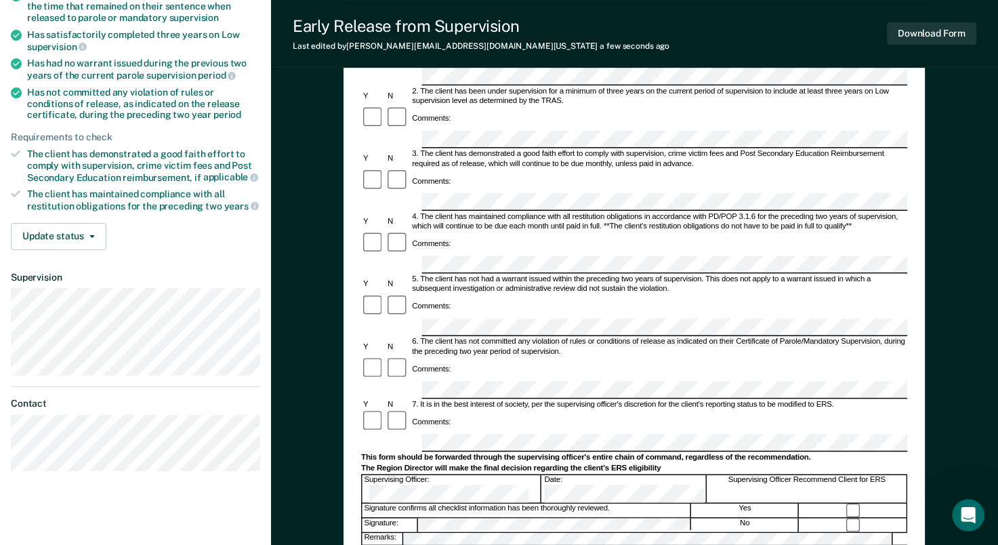
scroll to position [0, 0]
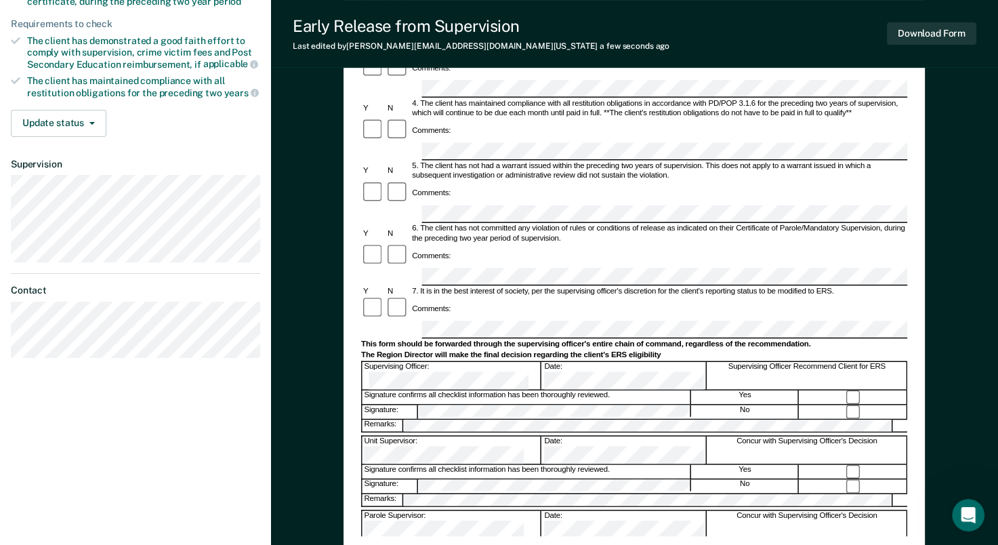
scroll to position [339, 0]
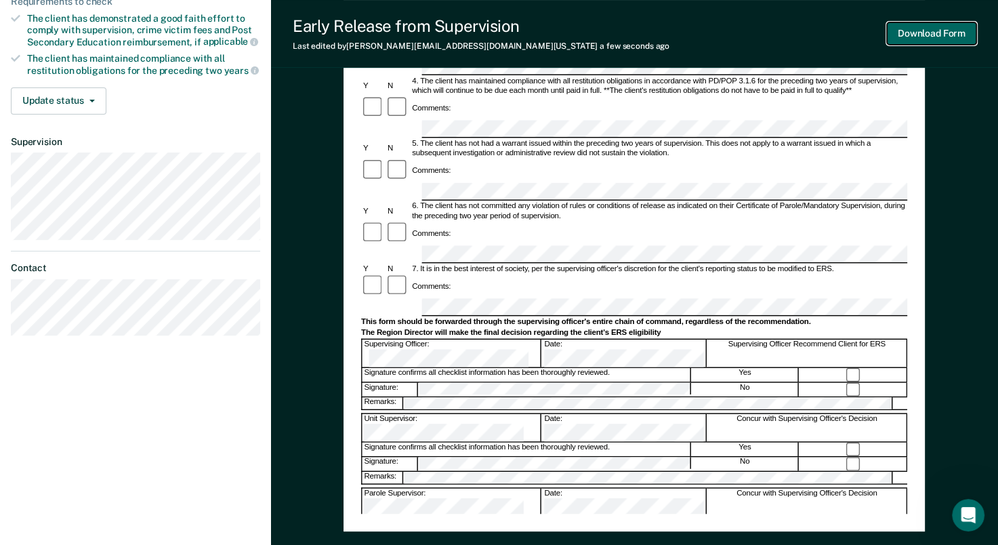
click at [928, 30] on button "Download Form" at bounding box center [931, 33] width 89 height 22
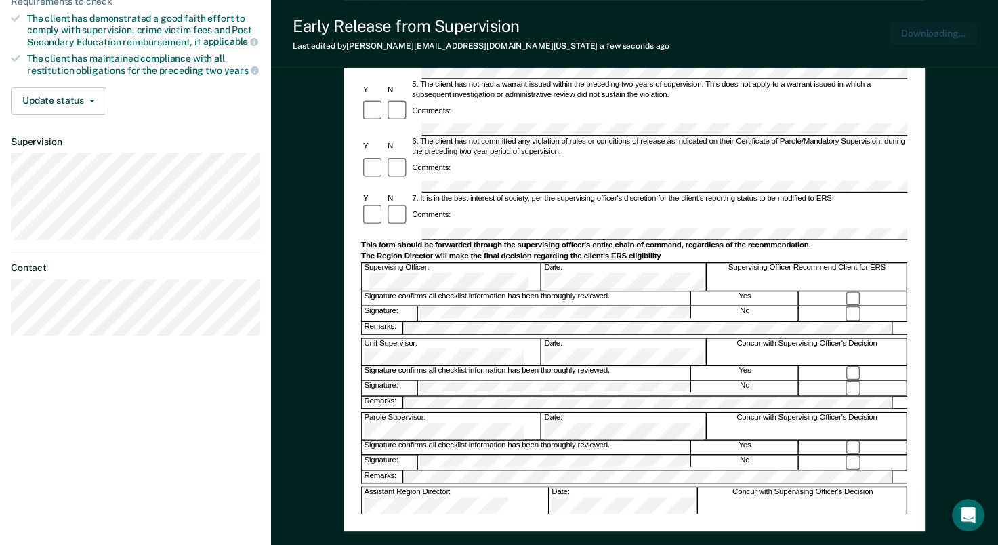
scroll to position [0, 0]
